Goal: Task Accomplishment & Management: Use online tool/utility

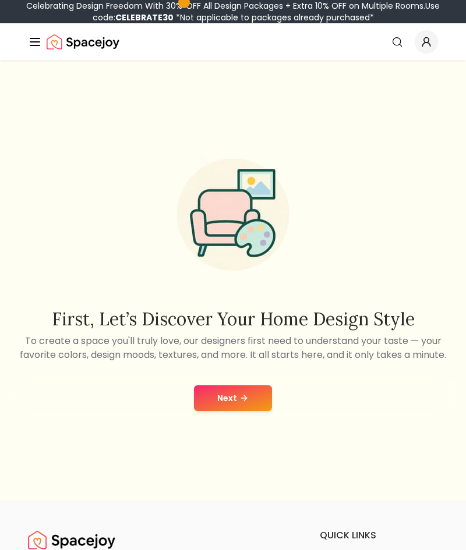
click at [221, 411] on button "Next" at bounding box center [233, 399] width 78 height 26
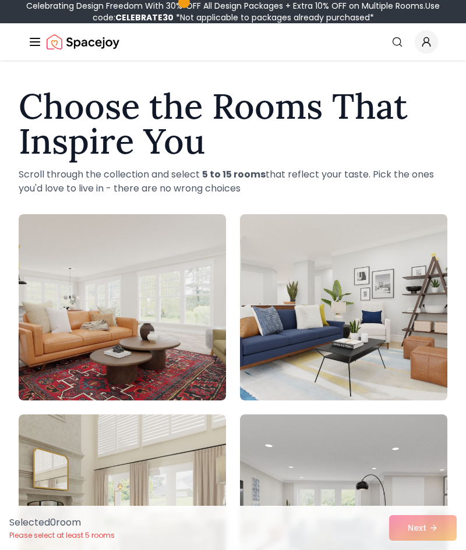
click at [176, 310] on img at bounding box center [122, 307] width 207 height 186
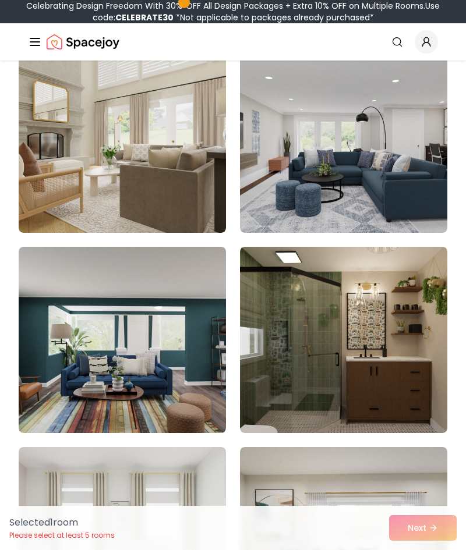
scroll to position [374, 0]
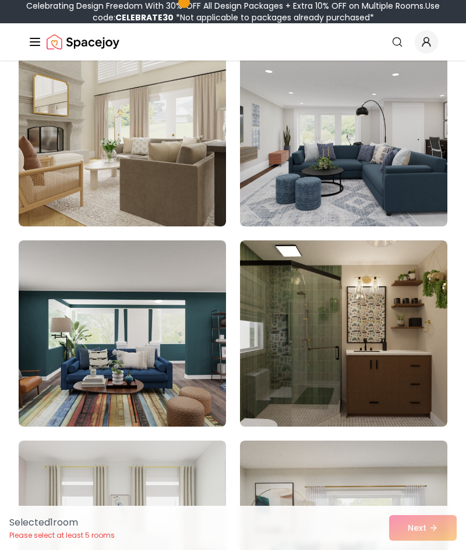
click at [345, 313] on img at bounding box center [343, 334] width 207 height 186
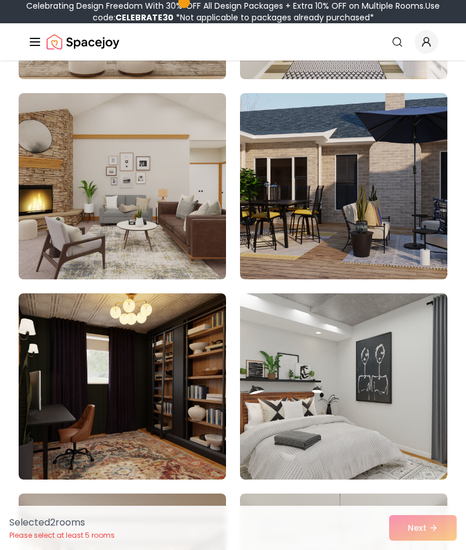
scroll to position [1123, 0]
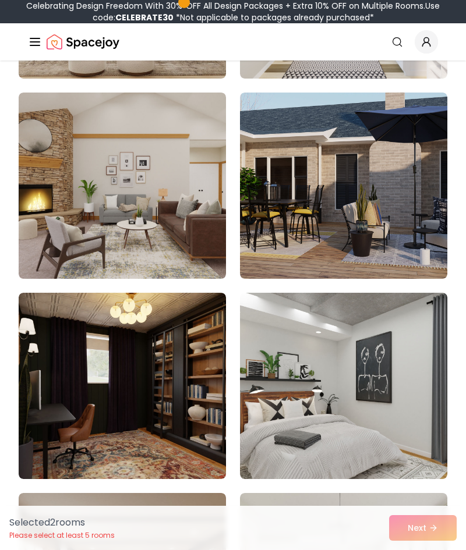
click at [199, 359] on img at bounding box center [122, 386] width 207 height 186
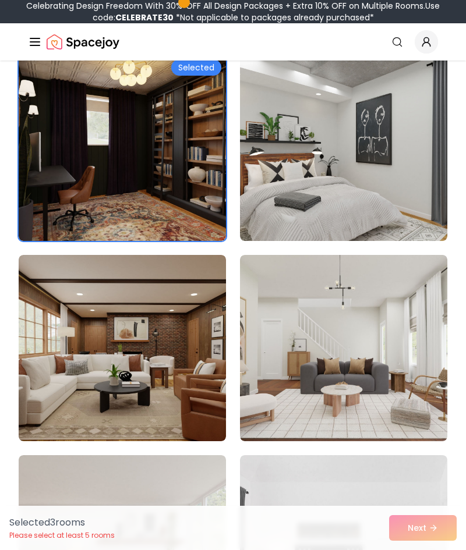
scroll to position [1368, 0]
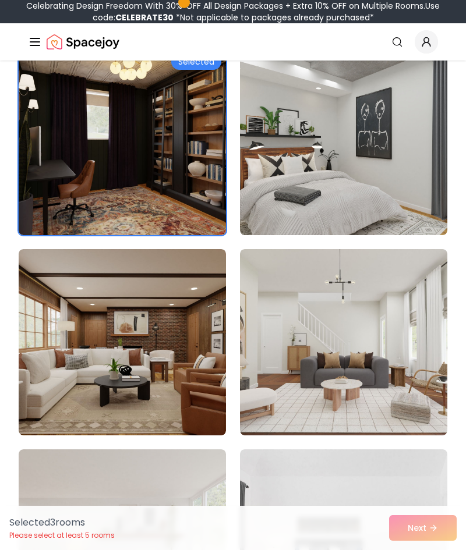
click at [387, 178] on img at bounding box center [343, 142] width 207 height 186
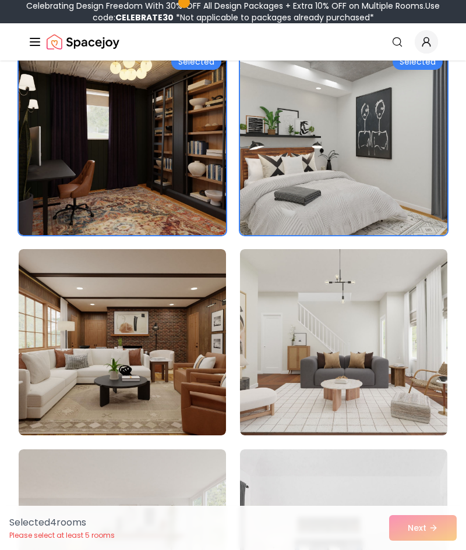
click at [210, 360] on img at bounding box center [122, 342] width 207 height 186
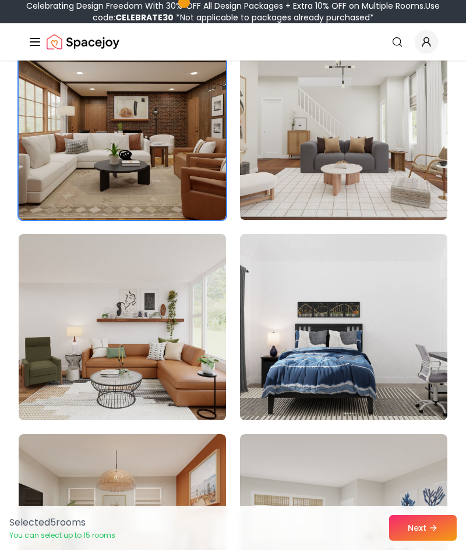
scroll to position [1584, 0]
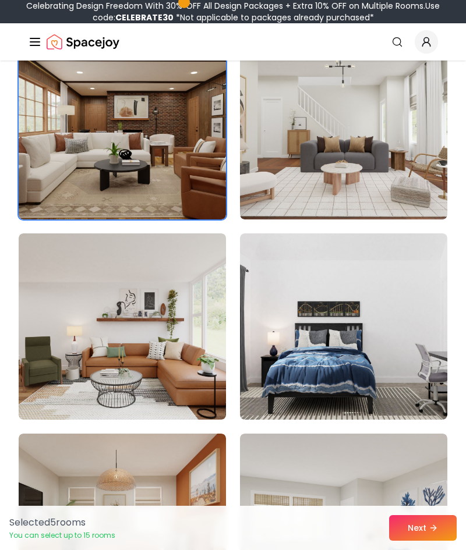
click at [194, 352] on img at bounding box center [122, 327] width 207 height 186
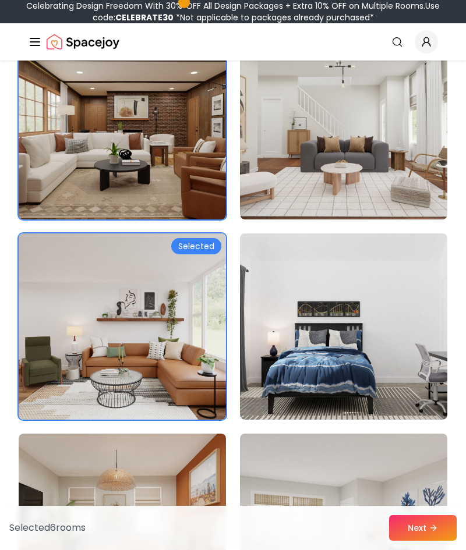
click at [340, 282] on img at bounding box center [343, 327] width 207 height 186
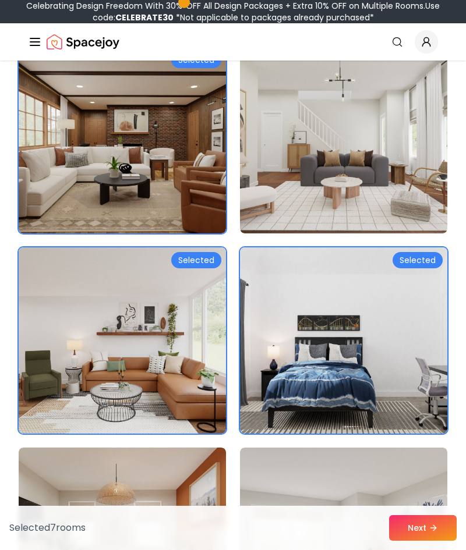
scroll to position [1568, 0]
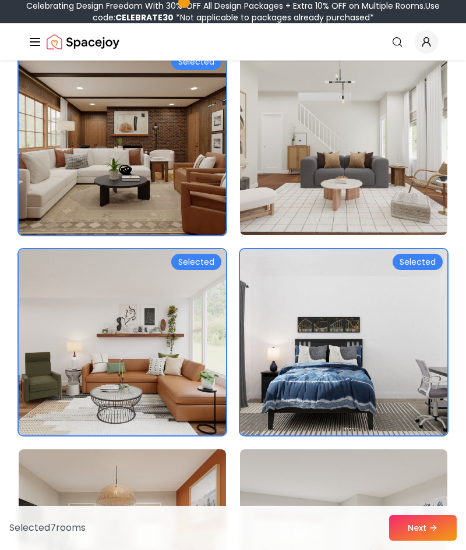
click at [422, 271] on img at bounding box center [343, 342] width 207 height 186
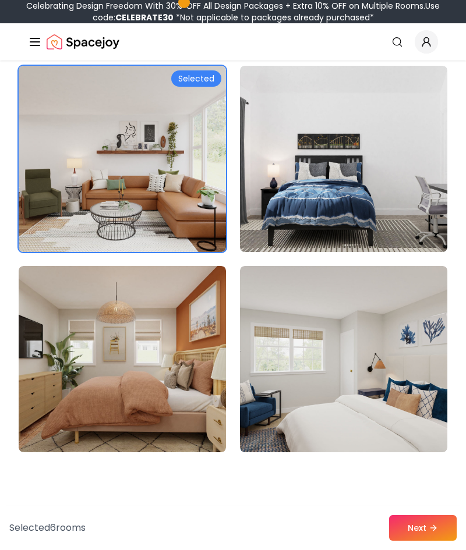
scroll to position [1762, 0]
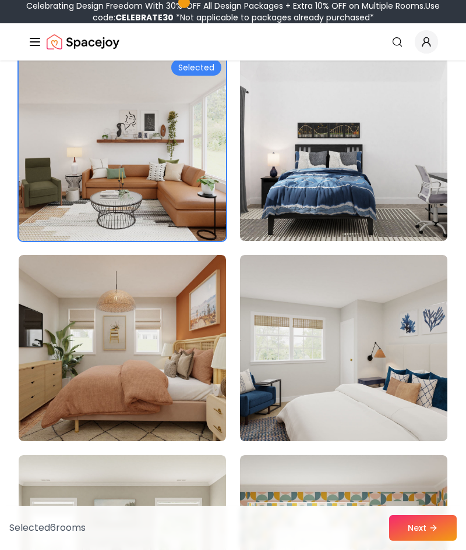
click at [199, 334] on img at bounding box center [122, 348] width 207 height 186
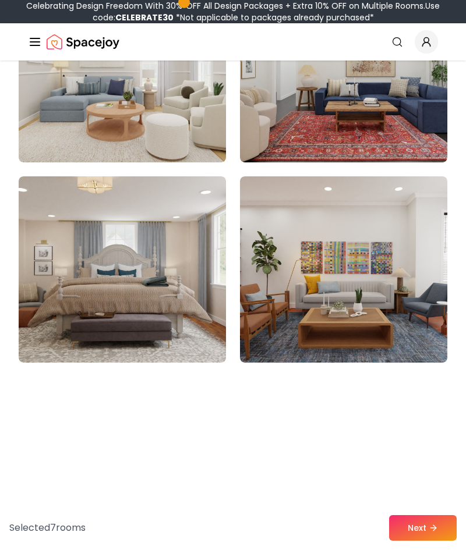
scroll to position [2856, 0]
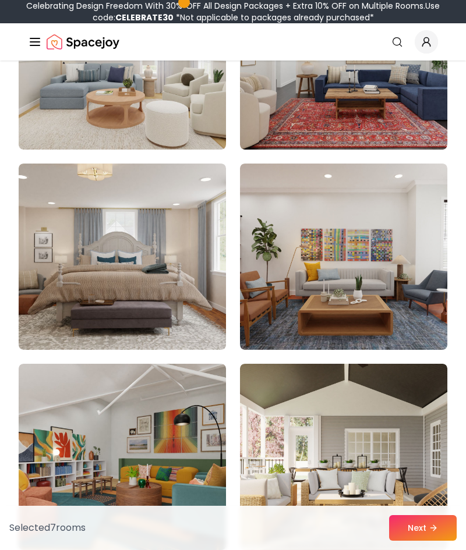
click at [361, 239] on img at bounding box center [343, 257] width 207 height 186
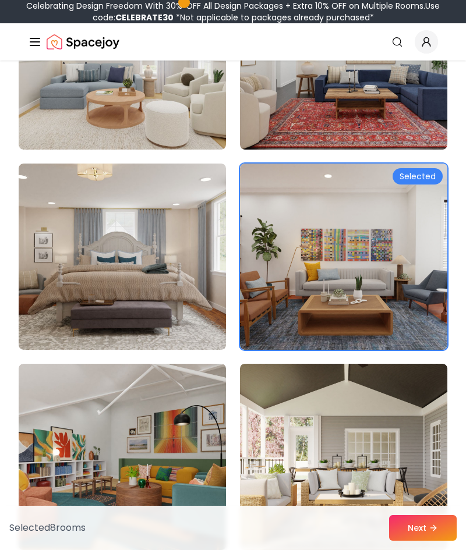
click at [188, 423] on img at bounding box center [122, 457] width 207 height 186
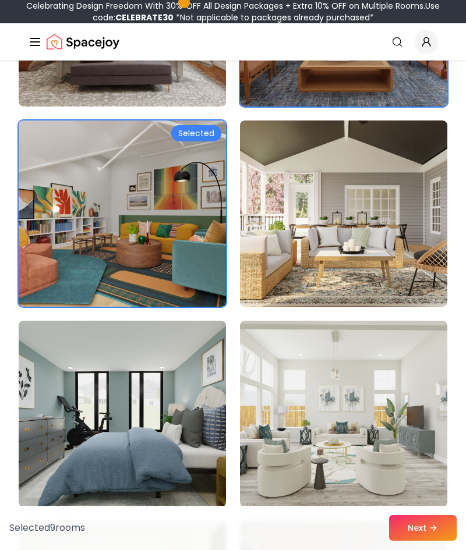
scroll to position [3100, 0]
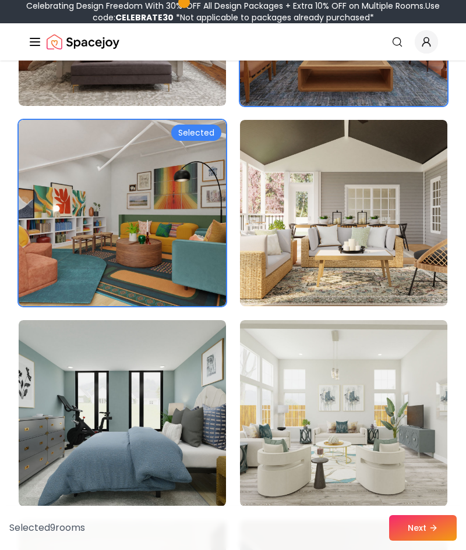
click at [393, 210] on img at bounding box center [343, 213] width 207 height 186
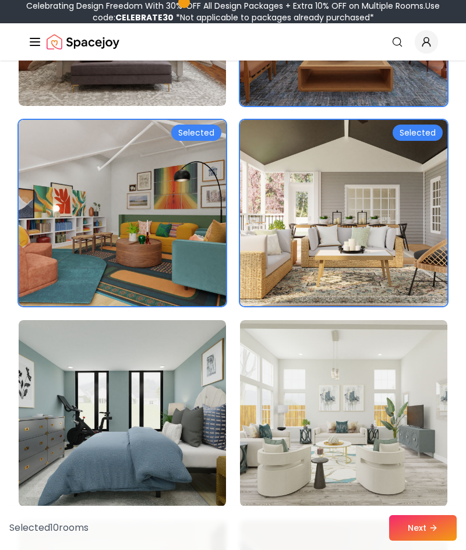
click at [350, 417] on img at bounding box center [343, 413] width 207 height 186
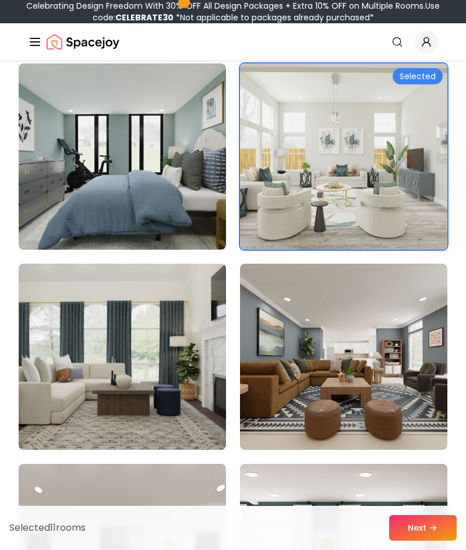
scroll to position [3369, 0]
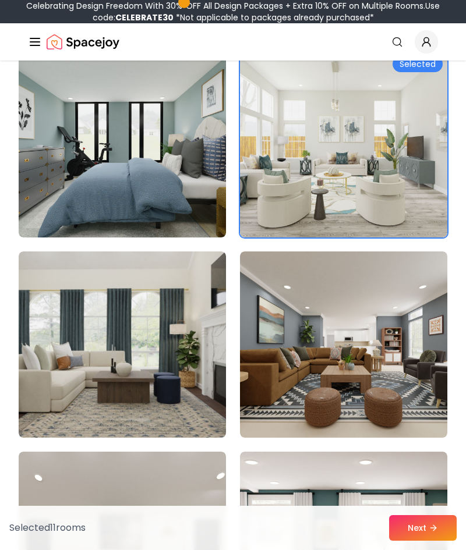
click at [352, 319] on img at bounding box center [343, 345] width 207 height 186
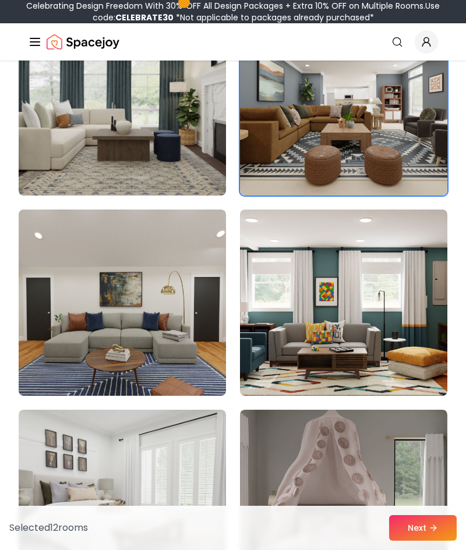
scroll to position [3612, 0]
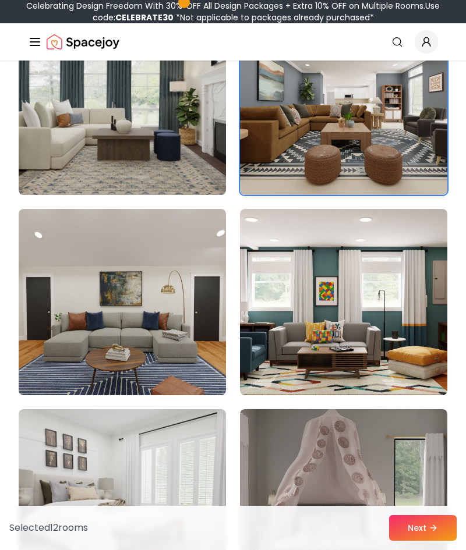
click at [359, 296] on img at bounding box center [343, 302] width 207 height 186
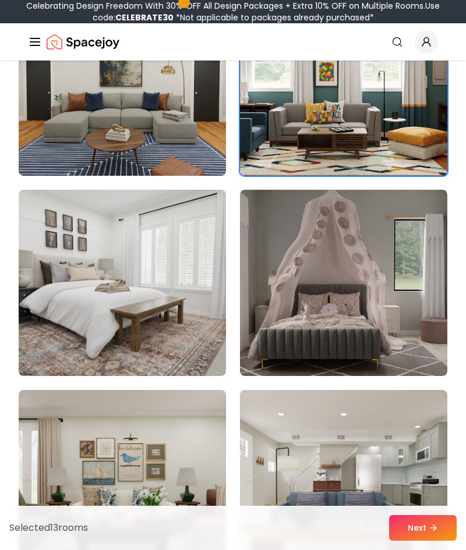
scroll to position [4012, 0]
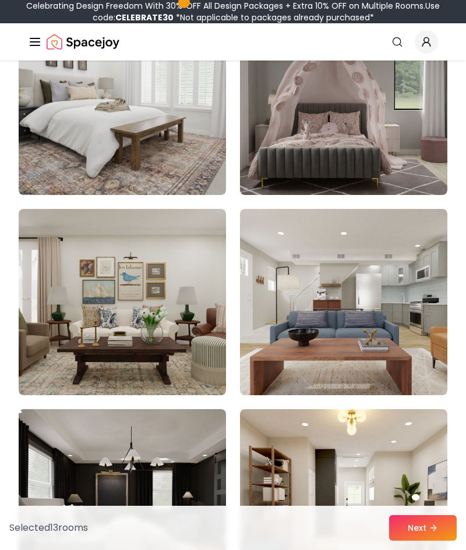
click at [163, 282] on img at bounding box center [122, 302] width 207 height 186
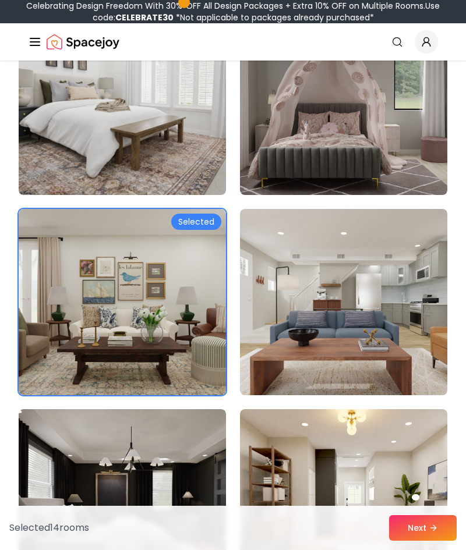
click at [193, 306] on img at bounding box center [122, 302] width 207 height 186
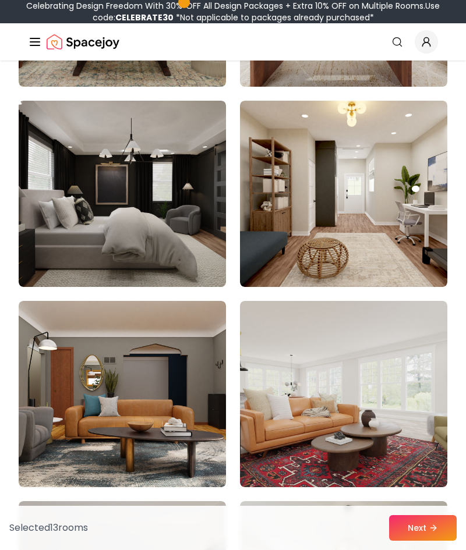
scroll to position [4518, 0]
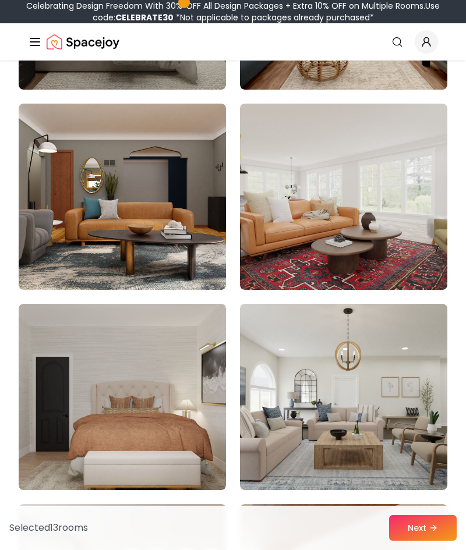
click at [388, 186] on img at bounding box center [343, 197] width 207 height 186
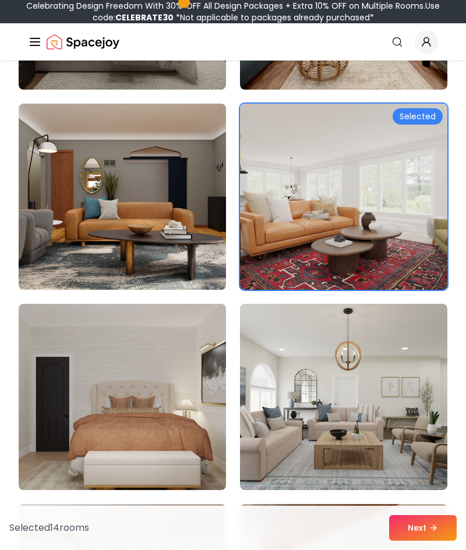
click at [200, 219] on img at bounding box center [122, 197] width 207 height 186
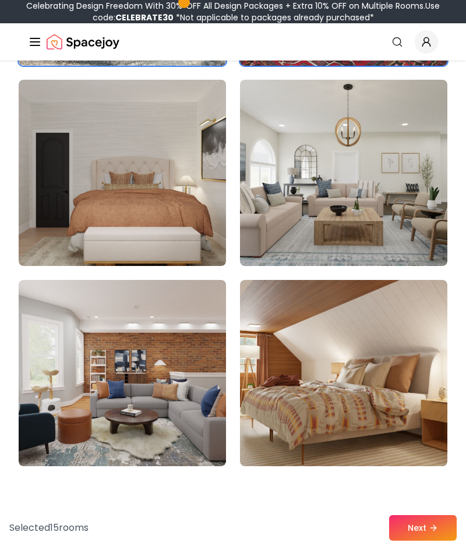
scroll to position [4752, 0]
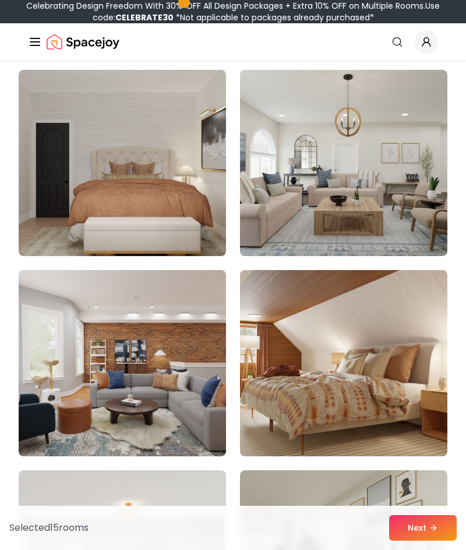
click at [288, 344] on img at bounding box center [343, 363] width 207 height 186
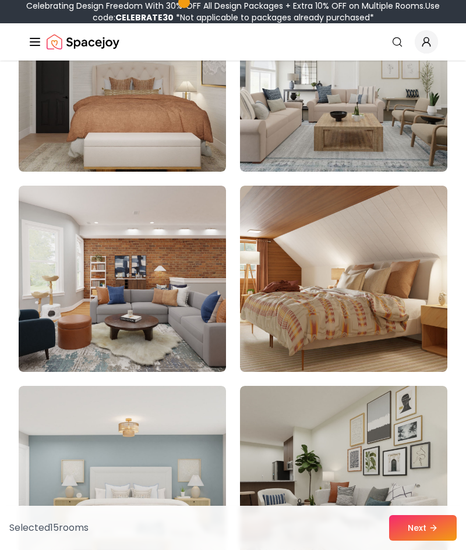
scroll to position [4839, 0]
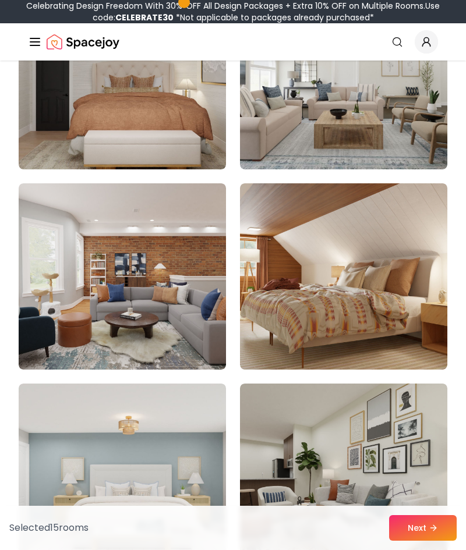
click at [191, 278] on img at bounding box center [122, 276] width 207 height 186
click at [359, 469] on img at bounding box center [343, 477] width 207 height 186
click at [194, 281] on img at bounding box center [122, 276] width 207 height 186
click at [190, 297] on img at bounding box center [122, 276] width 207 height 186
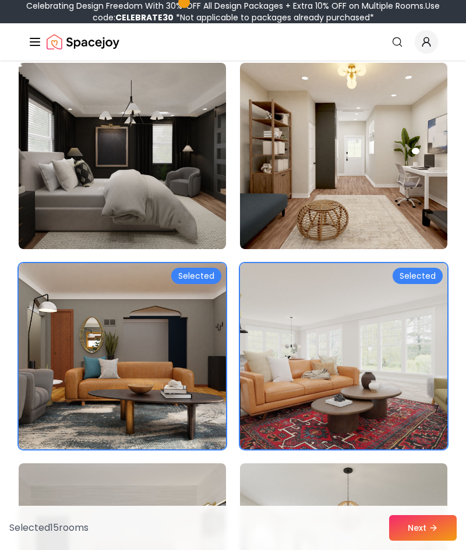
click at [335, 334] on img at bounding box center [343, 356] width 207 height 186
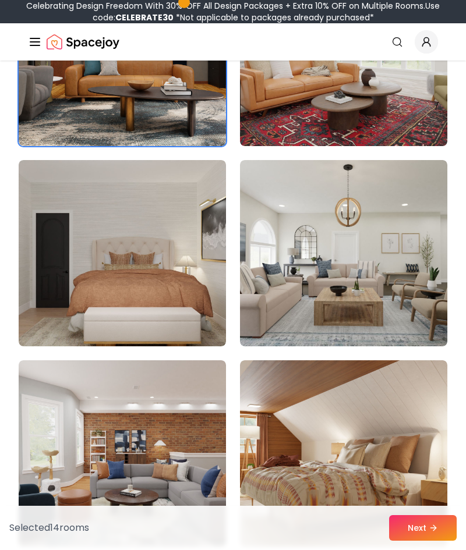
scroll to position [4662, 0]
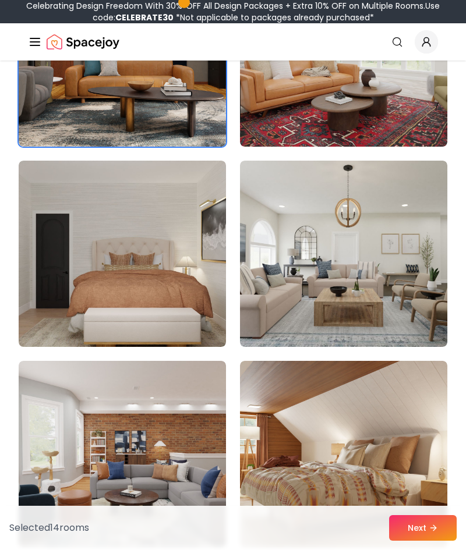
click at [185, 424] on img at bounding box center [122, 454] width 207 height 186
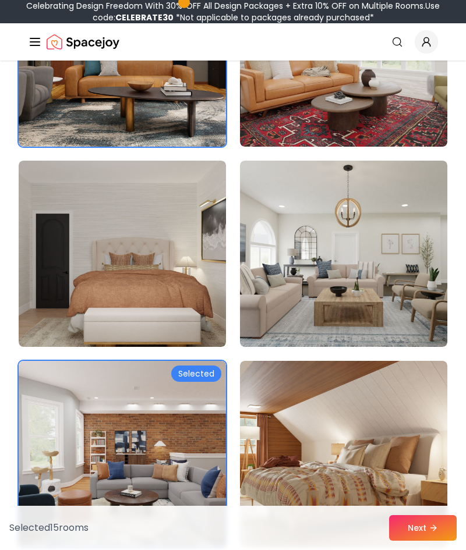
click at [430, 533] on icon at bounding box center [433, 528] width 9 height 9
